Goal: Task Accomplishment & Management: Complete application form

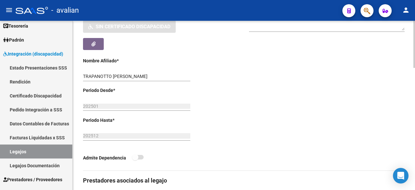
scroll to position [80, 0]
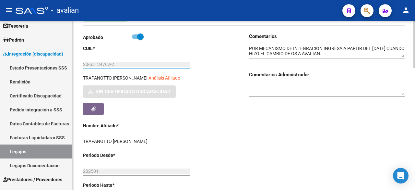
drag, startPoint x: 84, startPoint y: 63, endPoint x: 113, endPoint y: 64, distance: 28.9
click at [113, 64] on input "20-55134762-2" at bounding box center [136, 65] width 107 height 6
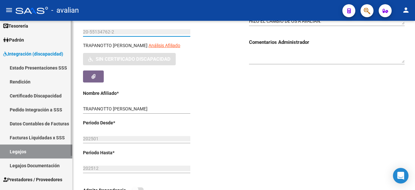
click at [50, 95] on link "Certificado Discapacidad" at bounding box center [36, 95] width 72 height 14
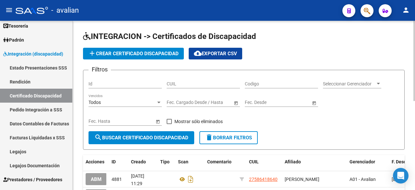
click at [190, 83] on input "CUIL" at bounding box center [203, 84] width 73 height 6
paste input "20-55134762-2"
click at [194, 83] on input "20-55134762-2" at bounding box center [203, 84] width 73 height 6
click at [174, 82] on input "20-55134762-2" at bounding box center [203, 84] width 73 height 6
click at [166, 131] on button "search Buscar Certificado Discapacidad" at bounding box center [141, 137] width 106 height 13
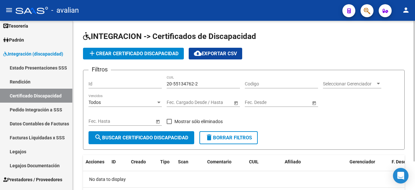
scroll to position [32, 0]
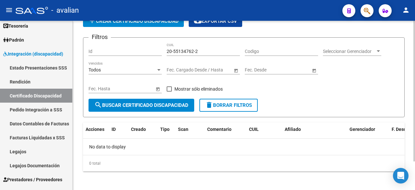
click at [196, 50] on input "20-55134762-2" at bounding box center [203, 52] width 73 height 6
click at [195, 52] on input "20-55134762-2" at bounding box center [203, 52] width 73 height 6
type input "20-55134762-2"
click at [252, 52] on input "Codigo" at bounding box center [281, 52] width 73 height 6
paste input "ARG-02-00055134762-20211109-20311109-SFE-168"
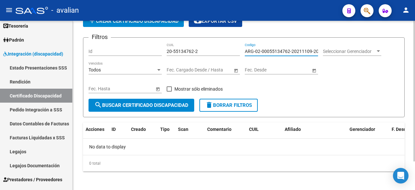
scroll to position [0, 32]
click at [311, 50] on input "ARG-02-00055134762-20211109-20311109-SFE-168" at bounding box center [281, 52] width 73 height 6
click at [302, 52] on input "ARG-02-00055134762-20211109-20311109-SFE168" at bounding box center [281, 52] width 73 height 6
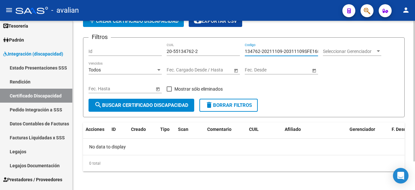
click at [281, 51] on input "ARG-02-00055134762-20211109-20311109SFE168" at bounding box center [281, 52] width 73 height 6
click at [261, 51] on input "ARG-02-00055134762-2021110920311109SFE168" at bounding box center [281, 52] width 73 height 6
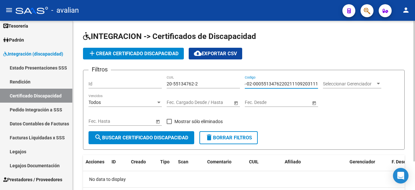
scroll to position [0, 0]
click at [265, 83] on input "ARG-02-000551347622021110920311109SFE168" at bounding box center [281, 84] width 73 height 6
click at [262, 82] on input "ARG-02-000551347622021110920311109SFE168" at bounding box center [281, 84] width 73 height 6
click at [260, 82] on input "ARG-02-000551347622021110920311109SFE168" at bounding box center [281, 84] width 73 height 6
click at [258, 83] on input "ARG-02000551347622021110920311109SFE168" at bounding box center [281, 84] width 73 height 6
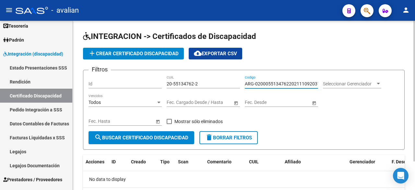
click at [255, 82] on input "ARG-02000551347622021110920311109SFE168" at bounding box center [281, 84] width 73 height 6
type input "ARG02000551347622021110920311109SFE168"
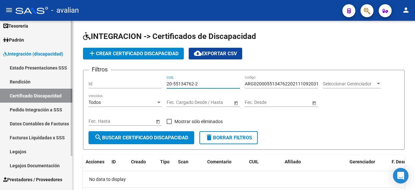
drag, startPoint x: 208, startPoint y: 81, endPoint x: 60, endPoint y: 82, distance: 148.7
click at [60, 82] on mat-sidenav-container "Firma Express Inicio Instructivos Contacto OS Tesorería Extractos Procesados (c…" at bounding box center [207, 105] width 415 height 169
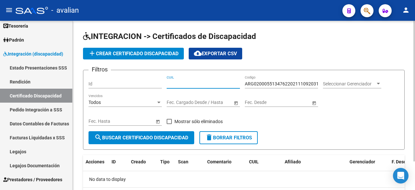
click at [170, 120] on span at bounding box center [169, 121] width 5 height 5
click at [169, 124] on input "Mostrar sólo eliminados" at bounding box center [169, 124] width 0 height 0
click at [158, 137] on span "search Buscar Certificado Discapacidad" at bounding box center [141, 137] width 94 height 6
click at [168, 122] on span at bounding box center [169, 121] width 5 height 5
click at [169, 124] on input "Mostrar sólo eliminados" at bounding box center [169, 124] width 0 height 0
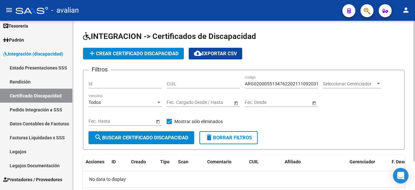
checkbox input "false"
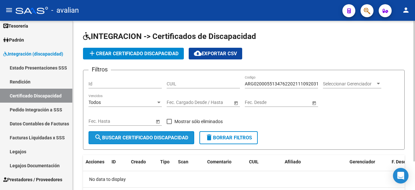
click at [166, 138] on span "search Buscar Certificado Discapacidad" at bounding box center [141, 137] width 94 height 6
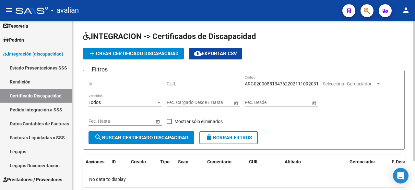
click at [157, 51] on span "add Crear Certificado Discapacidad" at bounding box center [133, 54] width 90 height 6
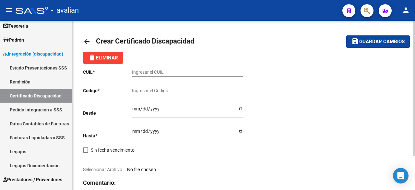
click at [155, 71] on input "Ingresar el CUIL" at bounding box center [187, 72] width 111 height 6
click at [154, 71] on input "Ingresar el CUIL" at bounding box center [187, 72] width 111 height 6
paste input "20-55134762-2"
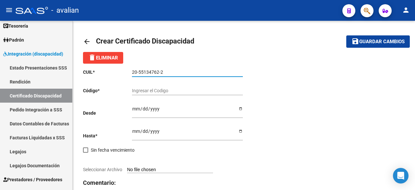
type input "20-55134762-2"
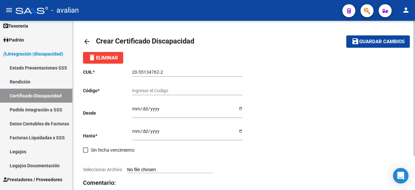
click at [148, 87] on div "Ingresar el Codigo" at bounding box center [187, 88] width 111 height 13
click at [148, 89] on input "Ingresar el Codigo" at bounding box center [187, 91] width 111 height 6
paste input "ARG-02-00055134762-20211109-20311109-SFE-168"
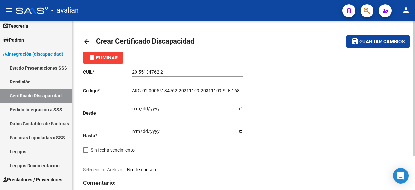
click at [229, 90] on input "ARG-02-00055134762-20211109-20311109-SFE-168" at bounding box center [187, 91] width 111 height 6
drag, startPoint x: 231, startPoint y: 89, endPoint x: 83, endPoint y: 92, distance: 147.8
click at [83, 92] on app-form-text-field "Código * ARG-02-00055134762-20211109-20311109-SF168 Ingresar el Codigo" at bounding box center [163, 90] width 160 height 5
paste input "E-"
click at [230, 92] on input "ARG-02-00055134762-20211109-20311109-SFE-168" at bounding box center [187, 91] width 111 height 6
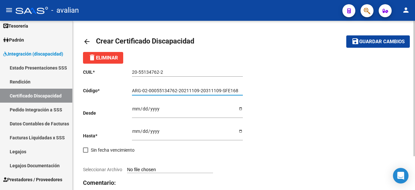
click at [221, 88] on input "ARG-02-00055134762-20211109-20311109-SFE168" at bounding box center [187, 91] width 111 height 6
click at [199, 91] on input "ARG-02-00055134762-20211109-20311109SFE168" at bounding box center [187, 91] width 111 height 6
click at [178, 90] on input "ARG-02-00055134762-2021110920311109SFE168" at bounding box center [187, 91] width 111 height 6
click at [151, 90] on input "ARG-02-000551347622021110920311109SFE168" at bounding box center [187, 91] width 111 height 6
click at [148, 89] on input "ARG-02-000551347622021110920311109SFE168" at bounding box center [187, 91] width 111 height 6
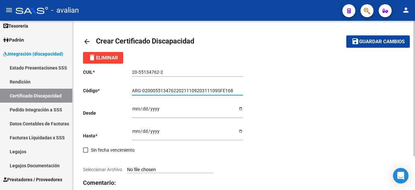
click at [145, 88] on input "ARG-02000551347622021110920311109SFE168" at bounding box center [187, 91] width 111 height 6
click at [141, 91] on input "ARG-02000551347622021110920311109SFE168" at bounding box center [187, 91] width 111 height 6
click at [143, 90] on input "ARG-02000551347622021110920311109SFE168" at bounding box center [187, 91] width 111 height 6
type input "ARG02000551347622021110920311109SFE168"
click at [135, 106] on input "Ingresar fec. Desde" at bounding box center [187, 111] width 111 height 10
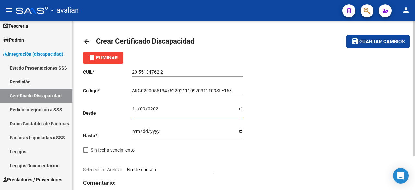
type input "[DATE]"
type input "0201-11-09"
type input "[DATE]"
click at [137, 129] on input "Ingresar fec. Hasta" at bounding box center [187, 133] width 111 height 10
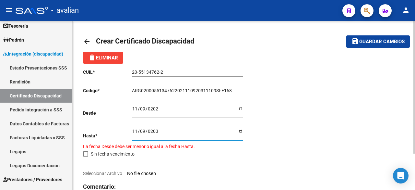
type input "[DATE]"
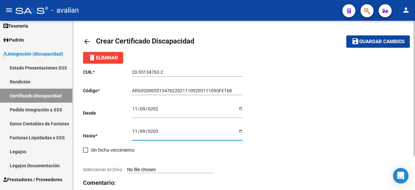
scroll to position [42, 0]
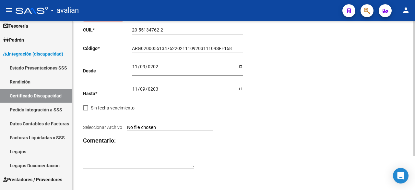
click at [157, 126] on input "Seleccionar Archivo" at bounding box center [170, 127] width 86 height 6
type input "C:\fakepath\CUD Renzo.pdf"
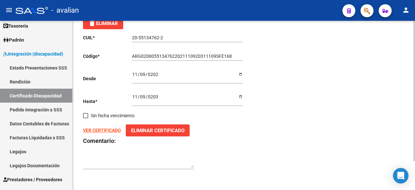
scroll to position [0, 0]
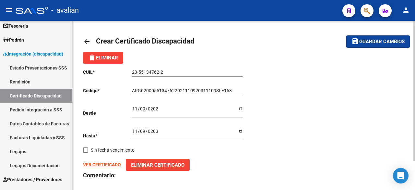
click at [377, 44] on span "Guardar cambios" at bounding box center [381, 42] width 45 height 6
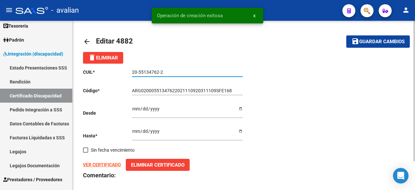
drag, startPoint x: 162, startPoint y: 73, endPoint x: 132, endPoint y: 70, distance: 30.3
click at [132, 70] on input "20-55134762-2" at bounding box center [187, 72] width 111 height 6
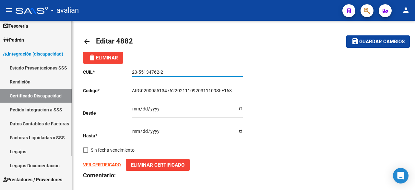
click at [23, 153] on link "Legajos" at bounding box center [36, 151] width 72 height 14
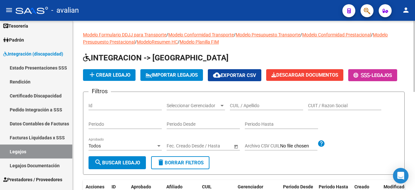
click at [264, 108] on input "CUIL / Apellido" at bounding box center [266, 106] width 73 height 6
paste input "20-55134762-2"
click at [258, 108] on input "20-55134762-2" at bounding box center [266, 106] width 73 height 6
click at [239, 108] on input "20-551347622" at bounding box center [266, 106] width 73 height 6
click at [237, 108] on input "20-551347622" at bounding box center [266, 106] width 73 height 6
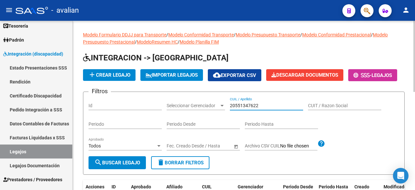
drag, startPoint x: 263, startPoint y: 121, endPoint x: 229, endPoint y: 124, distance: 33.9
click at [229, 124] on div "Filtros Id Seleccionar Gerenciador Seleccionar Gerenciador 20551347622 CUIL / A…" at bounding box center [243, 126] width 310 height 59
type input "20551347622"
click at [133, 169] on button "search Buscar Legajo" at bounding box center [116, 162] width 57 height 13
click at [141, 169] on button "search Buscar Legajo" at bounding box center [116, 162] width 57 height 13
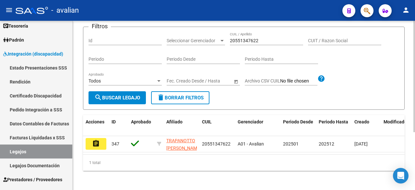
scroll to position [87, 0]
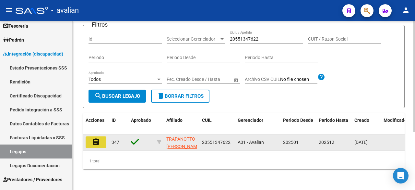
click at [97, 138] on mat-icon "assignment" at bounding box center [96, 142] width 8 height 8
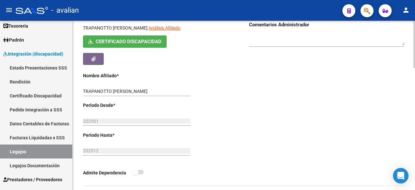
scroll to position [97, 0]
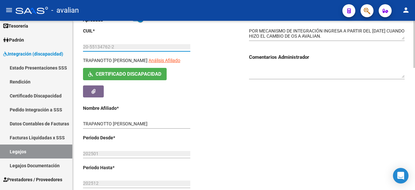
drag, startPoint x: 116, startPoint y: 46, endPoint x: 82, endPoint y: 43, distance: 34.5
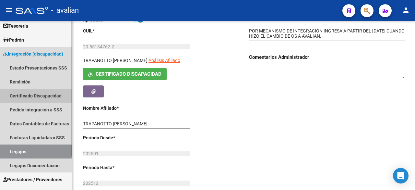
click at [37, 93] on link "Certificado Discapacidad" at bounding box center [36, 95] width 72 height 14
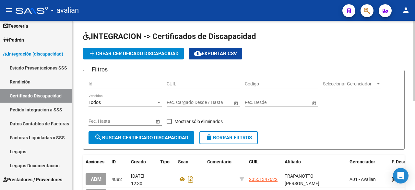
click at [181, 83] on input "CUIL" at bounding box center [203, 84] width 73 height 6
paste input "20-55134762-2"
type input "20-55134762-2"
click at [113, 134] on span "search Buscar Certificado Discapacidad" at bounding box center [141, 137] width 94 height 6
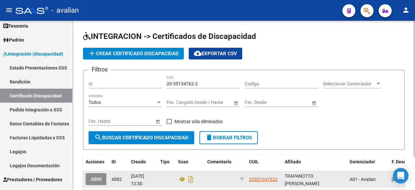
click at [97, 174] on button "ABM" at bounding box center [96, 179] width 21 height 12
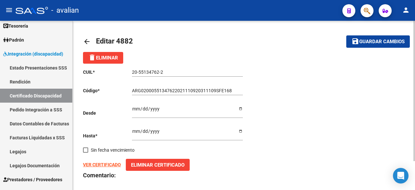
click at [163, 107] on input "[DATE]" at bounding box center [187, 111] width 111 height 10
click at [155, 110] on input "[DATE]" at bounding box center [187, 111] width 111 height 10
click at [137, 108] on input "[DATE]" at bounding box center [187, 111] width 111 height 10
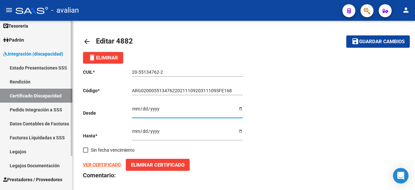
click at [18, 152] on link "Legajos" at bounding box center [36, 151] width 72 height 14
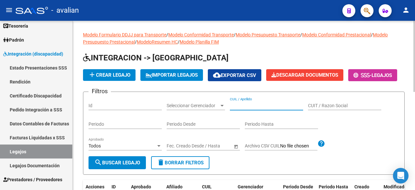
click at [241, 108] on input "CUIL / Apellido" at bounding box center [266, 106] width 73 height 6
paste input "20-55134762-2"
click at [258, 108] on input "20-55134762-2" at bounding box center [266, 106] width 73 height 6
click at [238, 108] on input "20-551347622" at bounding box center [266, 106] width 73 height 6
click at [236, 108] on input "20-551347622" at bounding box center [266, 106] width 73 height 6
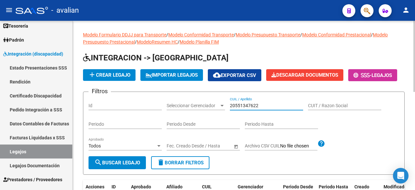
drag, startPoint x: 257, startPoint y: 122, endPoint x: 229, endPoint y: 121, distance: 27.9
click at [230, 108] on input "20551347622" at bounding box center [266, 106] width 73 height 6
type input "20551347622"
click at [133, 165] on span "search Buscar Legajo" at bounding box center [117, 162] width 46 height 6
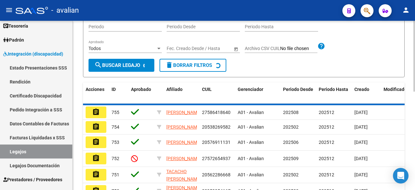
scroll to position [87, 0]
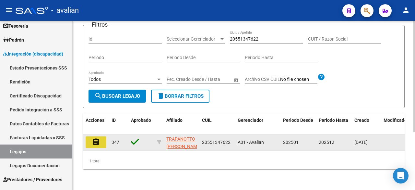
click at [99, 138] on mat-icon "assignment" at bounding box center [96, 142] width 8 height 8
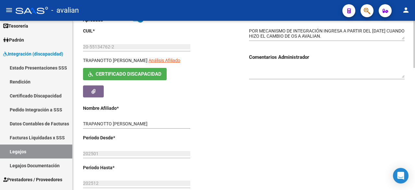
scroll to position [32, 0]
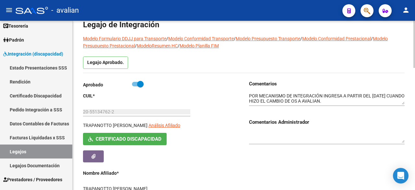
click at [132, 83] on div "Aprobado" at bounding box center [161, 86] width 156 height 12
click at [133, 84] on span at bounding box center [138, 84] width 12 height 5
click at [135, 86] on input "checkbox" at bounding box center [135, 86] width 0 height 0
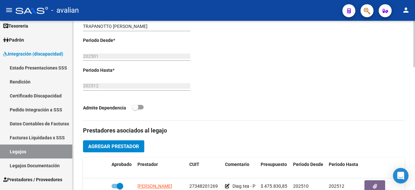
scroll to position [174, 0]
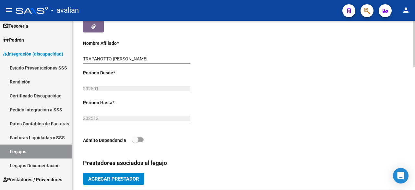
click at [128, 86] on input "202501" at bounding box center [136, 89] width 107 height 6
click at [118, 118] on input "202512" at bounding box center [136, 118] width 107 height 6
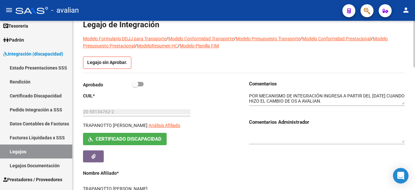
click at [140, 85] on span at bounding box center [138, 84] width 12 height 5
click at [135, 86] on input "checkbox" at bounding box center [135, 86] width 0 height 0
checkbox input "true"
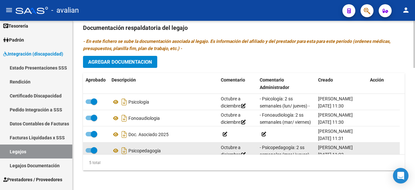
scroll to position [28, 0]
